Goal: Communication & Community: Participate in discussion

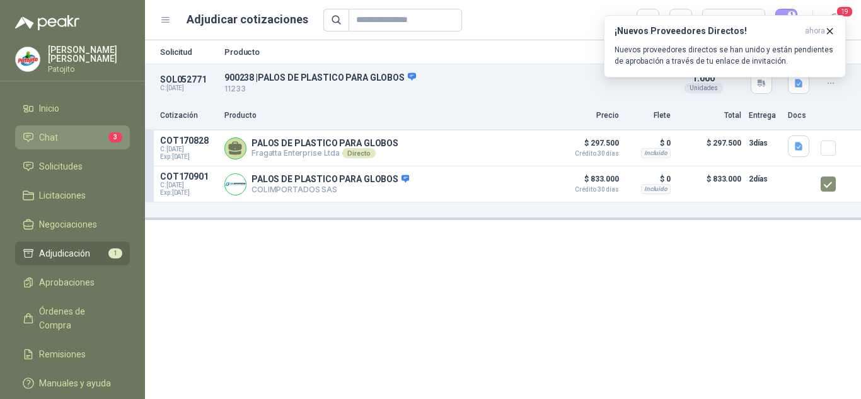
drag, startPoint x: 0, startPoint y: 0, endPoint x: 66, endPoint y: 142, distance: 156.8
click at [66, 142] on li "Chat 3" at bounding box center [73, 137] width 100 height 14
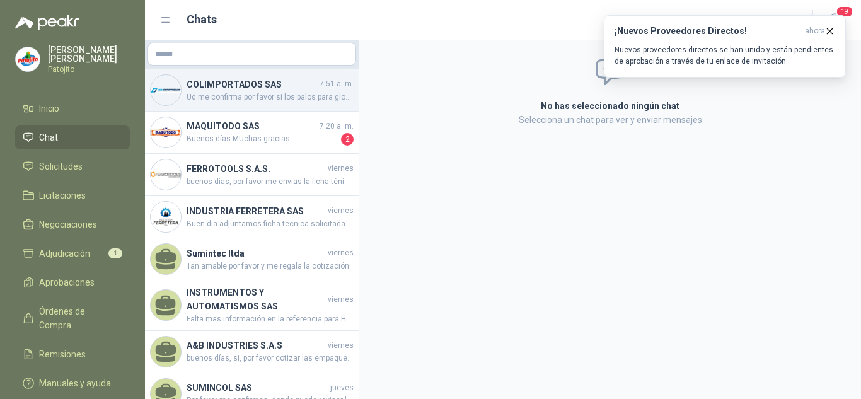
click at [218, 94] on span "Ud me confirma por favor si los palos para globo que me esta cotizando correspo…" at bounding box center [270, 97] width 167 height 12
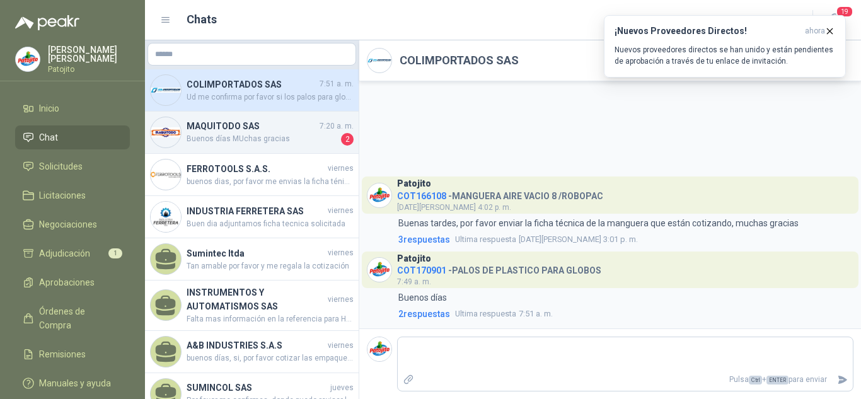
click at [240, 128] on h4 "MAQUITODO SAS" at bounding box center [252, 126] width 130 height 14
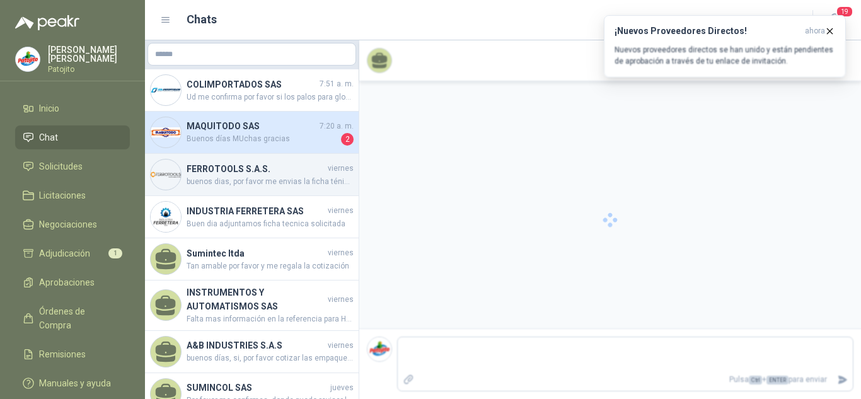
scroll to position [55, 0]
